Goal: Information Seeking & Learning: Learn about a topic

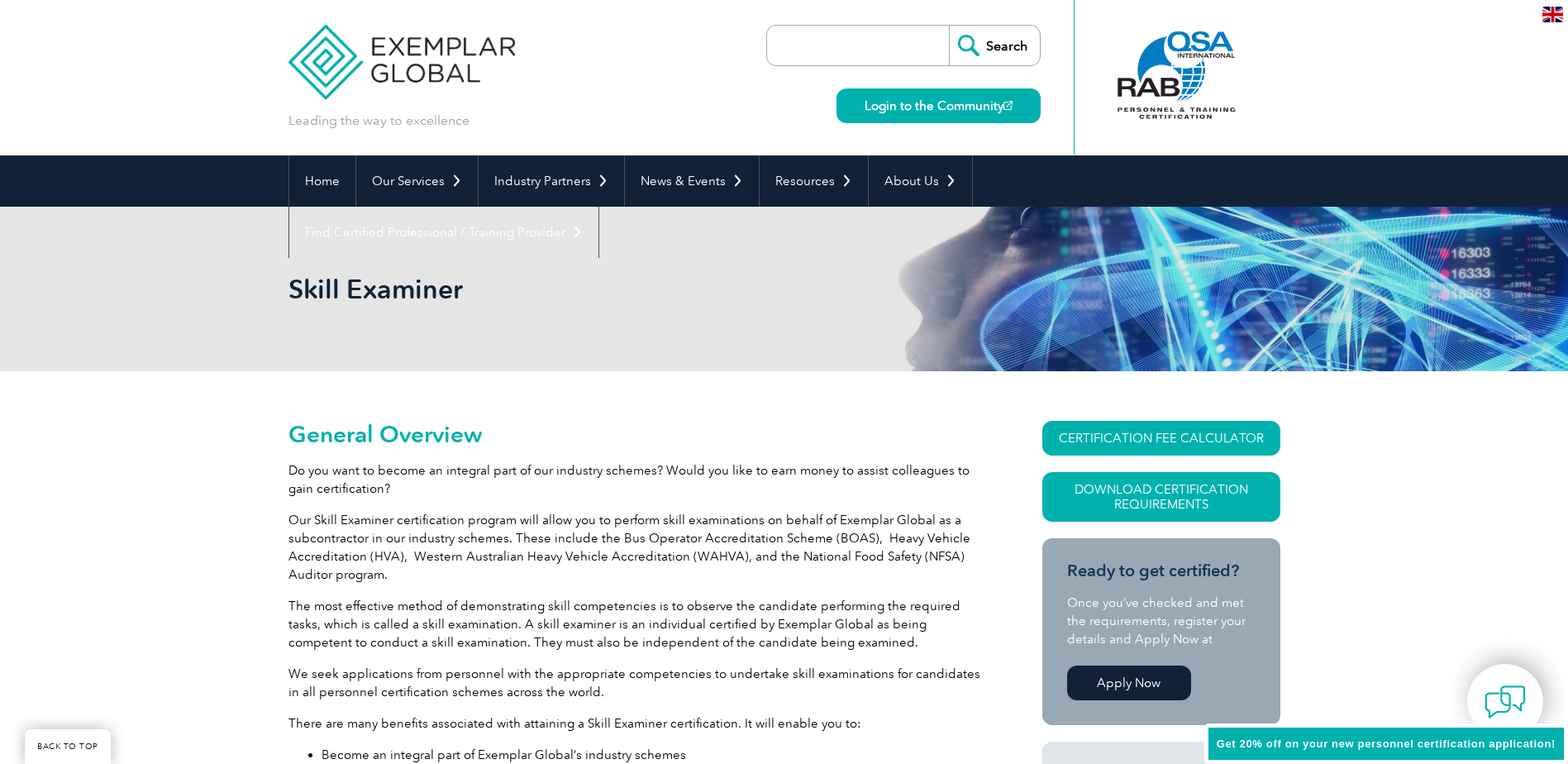
scroll to position [1571, 0]
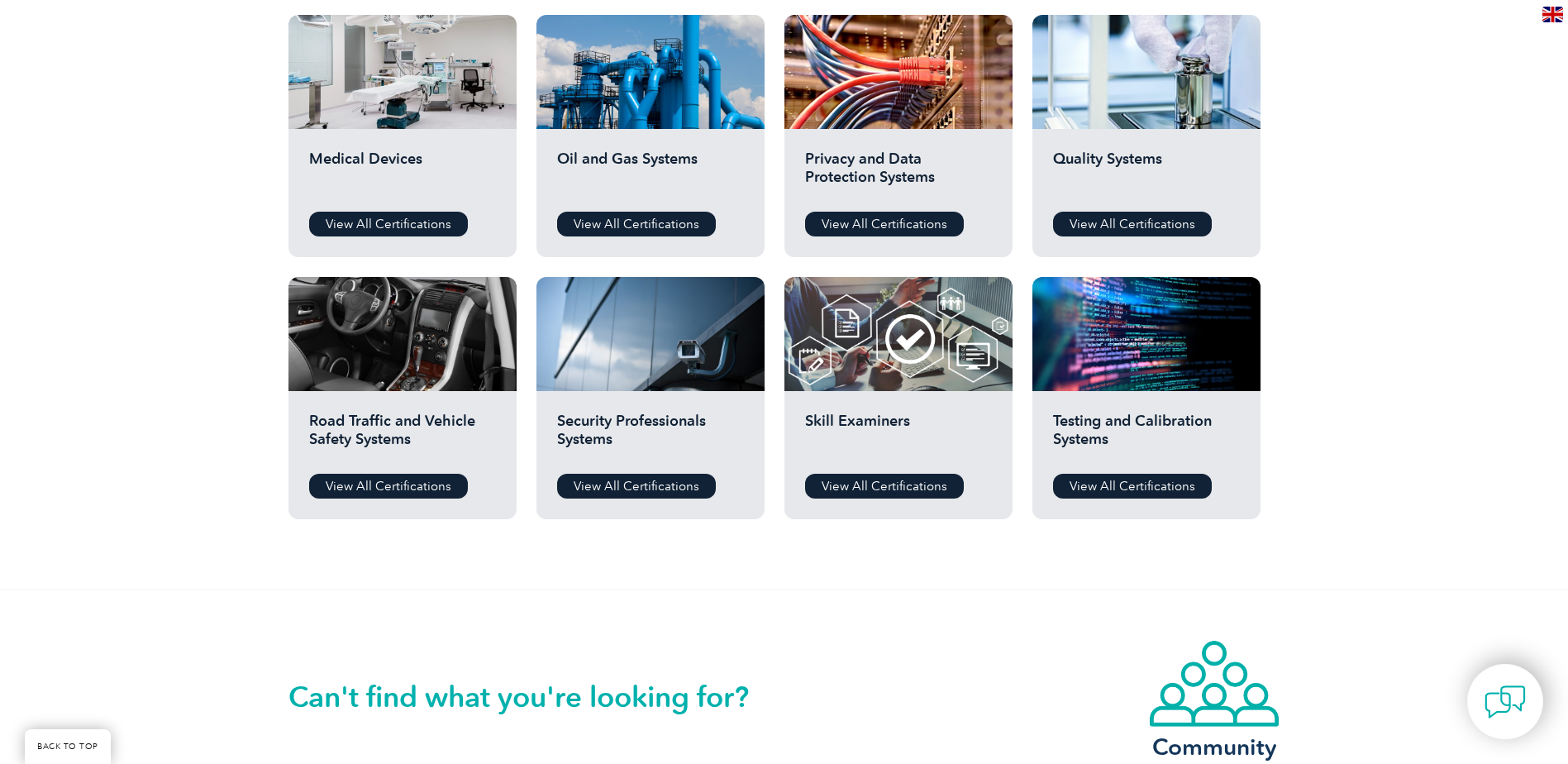
scroll to position [1406, 0]
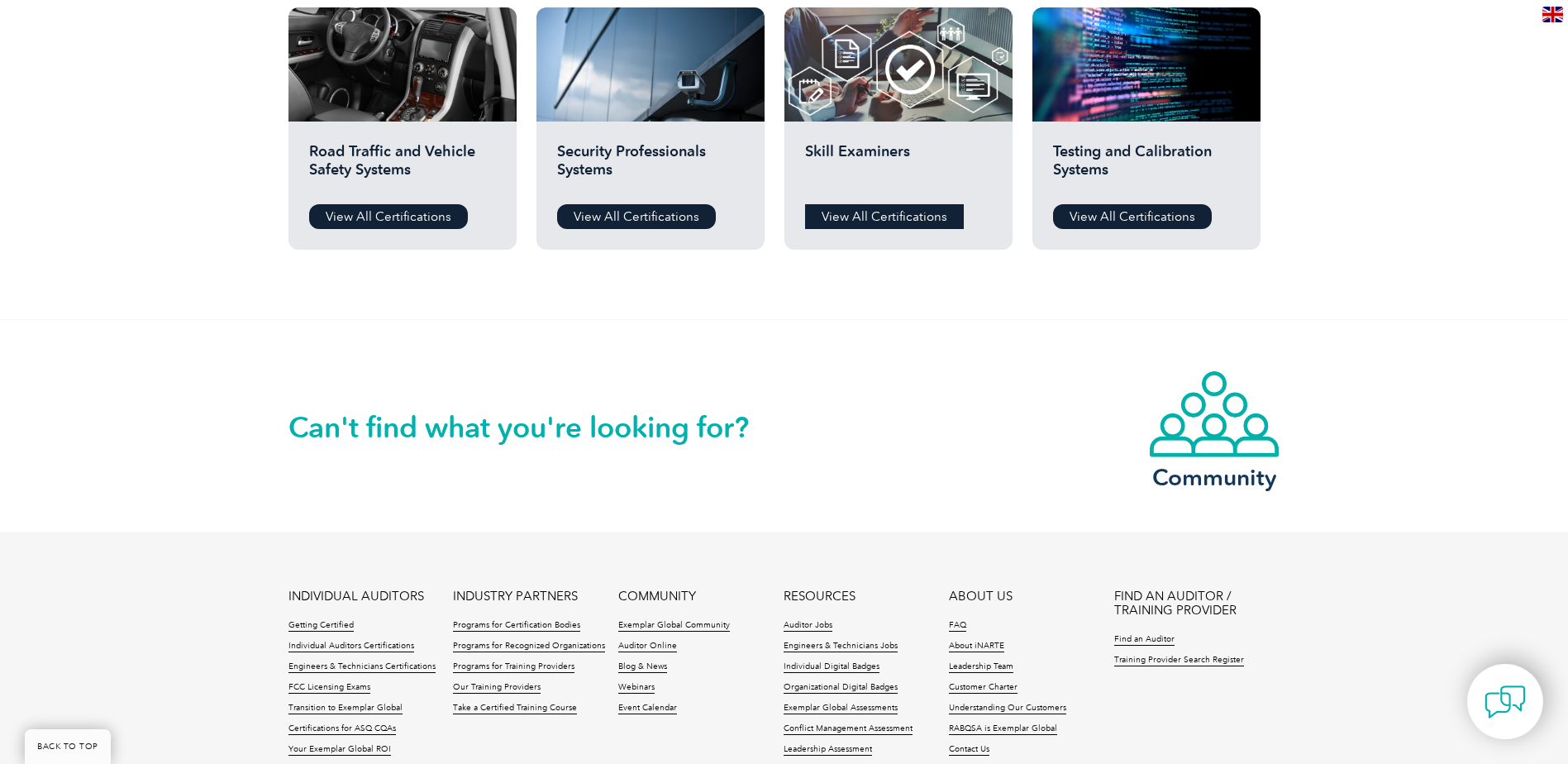
click at [873, 212] on link "View All Certifications" at bounding box center [884, 217] width 159 height 25
